Goal: Check status

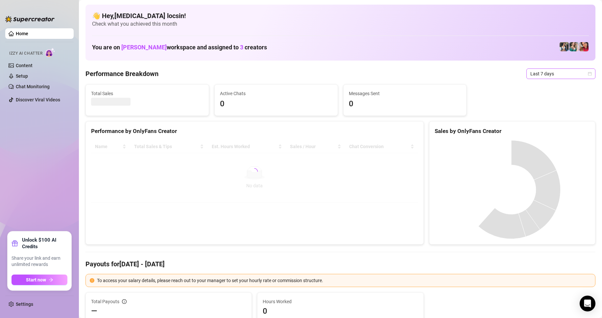
click at [552, 73] on span "Last 7 days" at bounding box center [561, 74] width 61 height 10
click at [532, 130] on div "Custom date" at bounding box center [555, 128] width 59 height 7
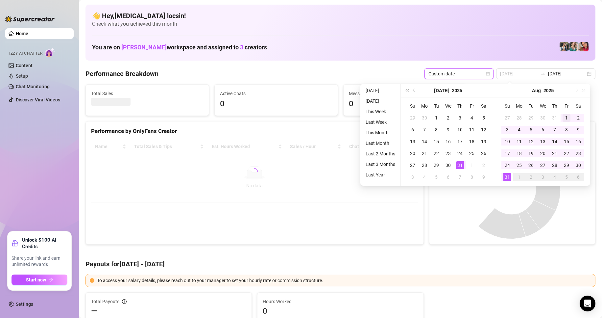
type input "[DATE]"
drag, startPoint x: 568, startPoint y: 118, endPoint x: 538, endPoint y: 158, distance: 49.3
click at [568, 118] on div "1" at bounding box center [567, 118] width 8 height 8
type input "[DATE]"
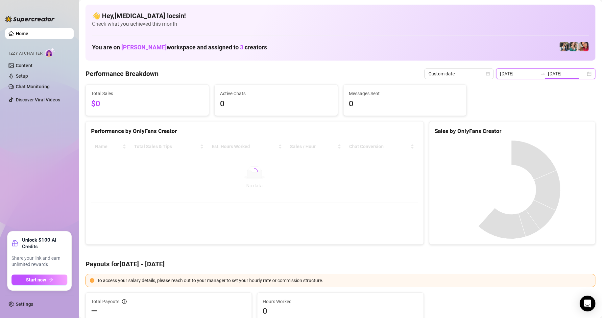
click at [566, 75] on input "[DATE]" at bounding box center [566, 73] width 37 height 7
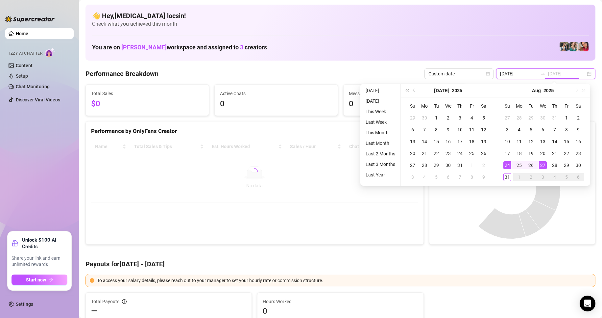
type input "[DATE]"
click at [506, 178] on div "31" at bounding box center [508, 177] width 8 height 8
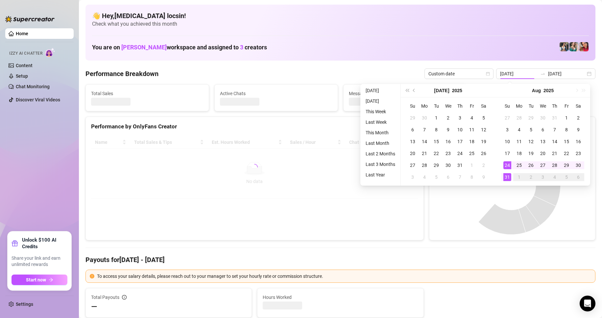
type input "[DATE]"
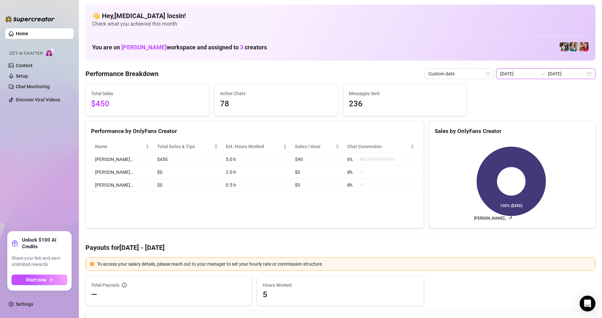
click at [568, 76] on input "[DATE]" at bounding box center [566, 73] width 37 height 7
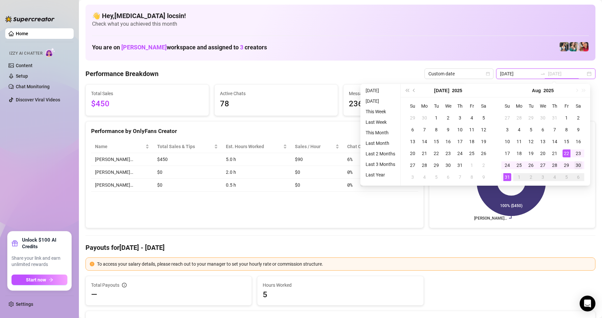
type input "[DATE]"
click at [577, 165] on div "30" at bounding box center [579, 165] width 8 height 8
type input "[DATE]"
click at [504, 176] on div "31" at bounding box center [508, 177] width 8 height 8
type input "[DATE]"
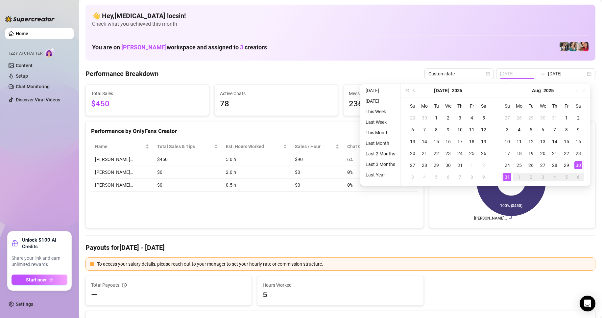
type input "[DATE]"
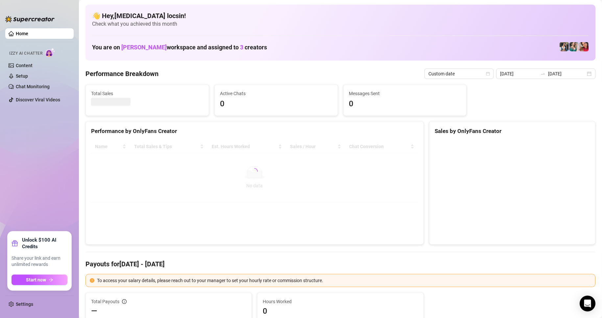
click at [145, 74] on Breakdown "Performance Breakdown" at bounding box center [122, 73] width 73 height 9
click at [142, 74] on Breakdown "Performance Breakdown" at bounding box center [122, 73] width 73 height 9
drag, startPoint x: 142, startPoint y: 74, endPoint x: 169, endPoint y: 67, distance: 27.4
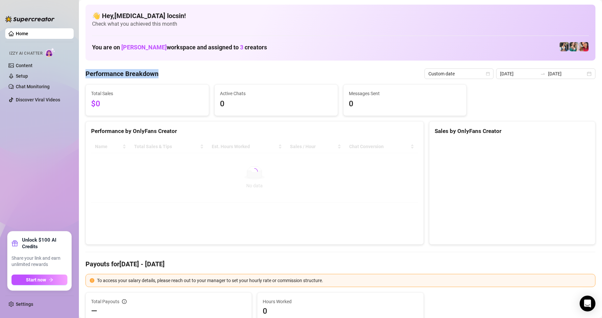
drag, startPoint x: 161, startPoint y: 73, endPoint x: 87, endPoint y: 76, distance: 74.1
click at [87, 76] on div "Performance Breakdown Custom date [DATE] [DATE]" at bounding box center [341, 73] width 510 height 11
click at [165, 70] on div "Performance Breakdown Custom date [DATE] [DATE]" at bounding box center [341, 73] width 510 height 11
